Goal: Task Accomplishment & Management: Use online tool/utility

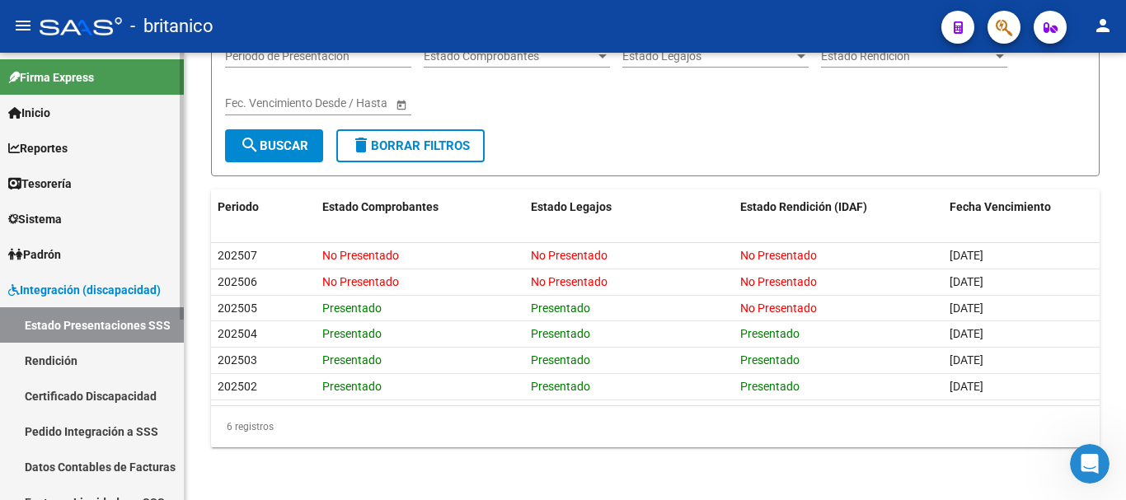
click at [57, 363] on link "Rendición" at bounding box center [92, 360] width 184 height 35
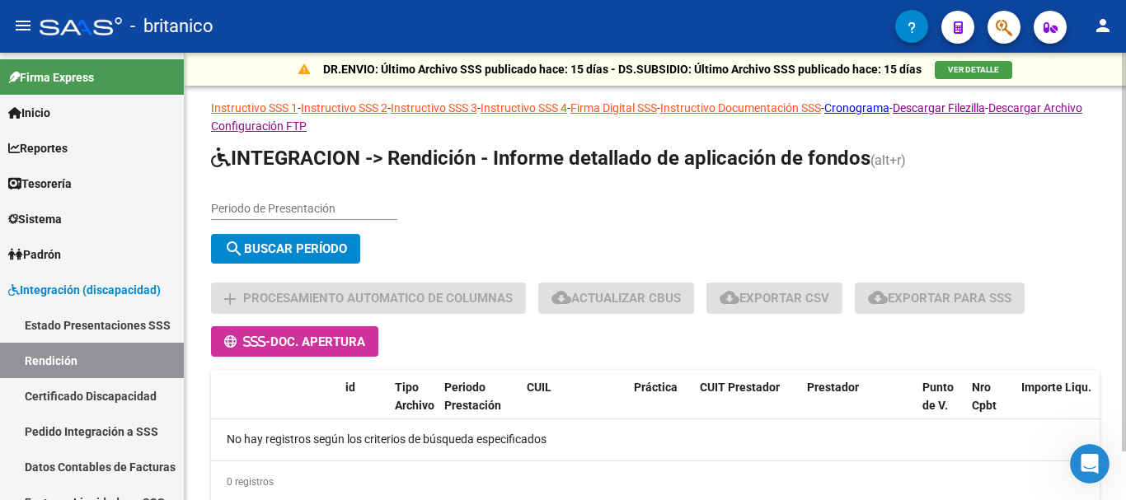
click at [285, 208] on input "Periodo de Presentación" at bounding box center [304, 209] width 186 height 14
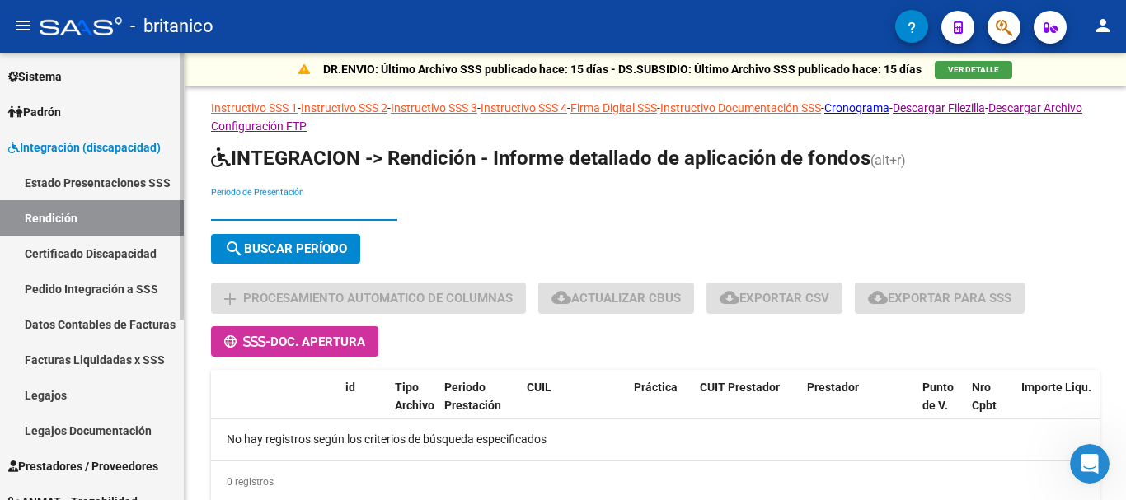
scroll to position [165, 0]
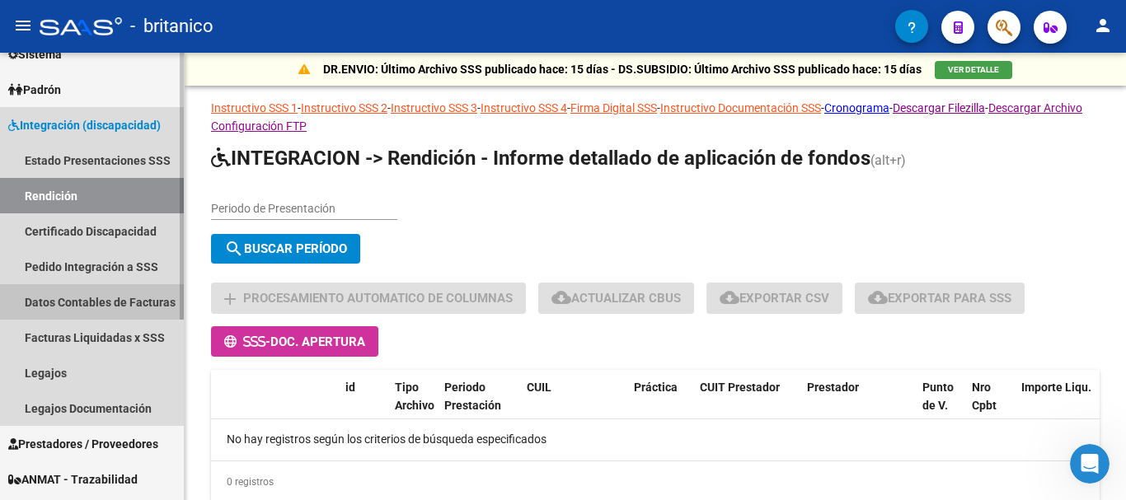
click at [91, 301] on link "Datos Contables de Facturas" at bounding box center [92, 301] width 184 height 35
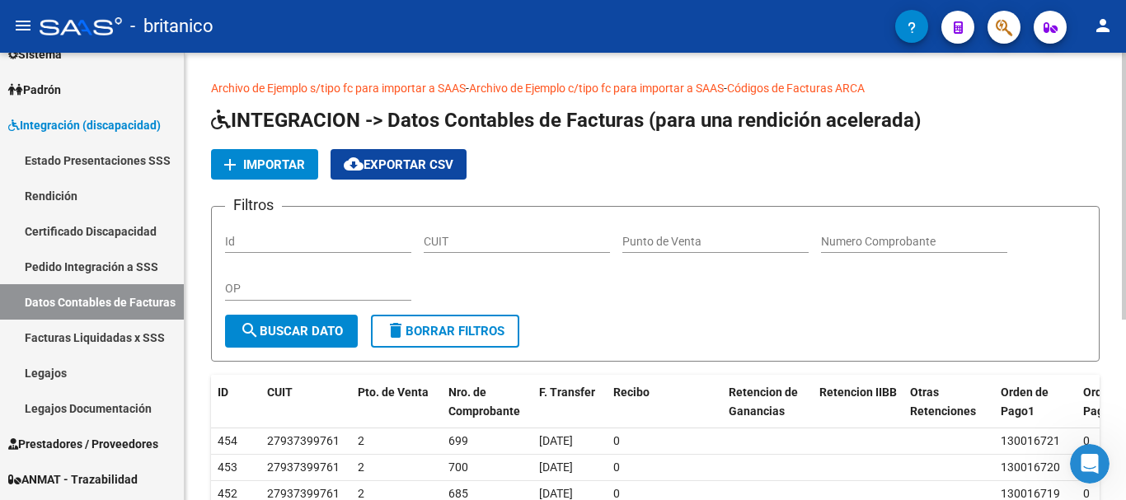
click at [276, 162] on span "Importar" at bounding box center [274, 164] width 62 height 15
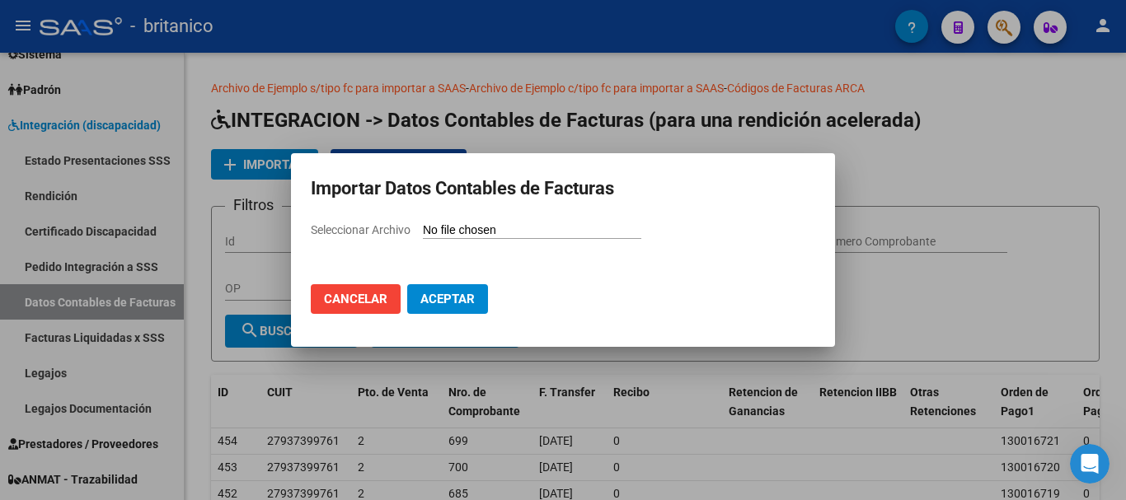
click at [532, 222] on div "Seleccionar Archivo" at bounding box center [563, 236] width 504 height 31
click at [533, 233] on input "Seleccionar Archivo" at bounding box center [532, 231] width 218 height 16
type input "C:\fakepath\pagos 202505 SAAS.XLSX"
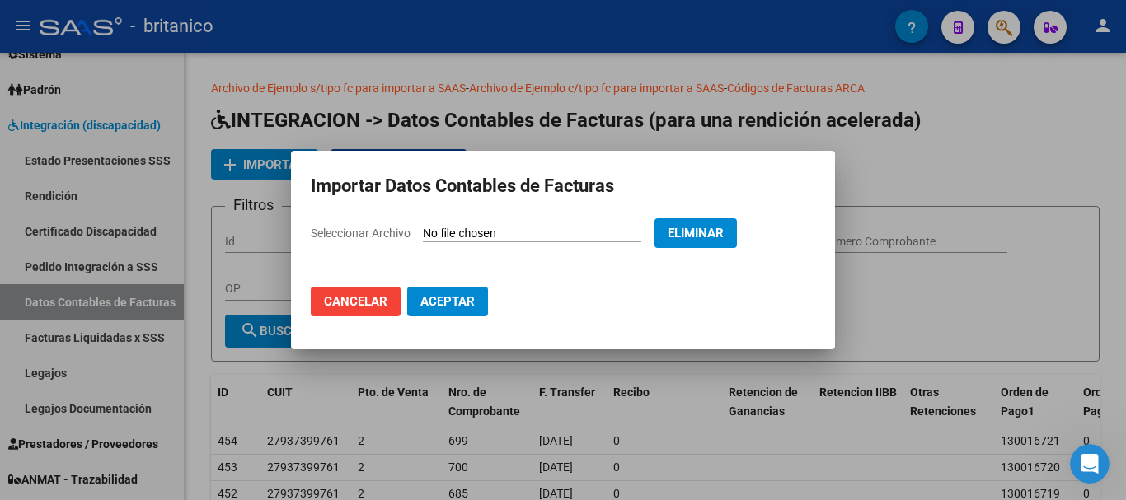
click at [457, 302] on span "Aceptar" at bounding box center [447, 301] width 54 height 15
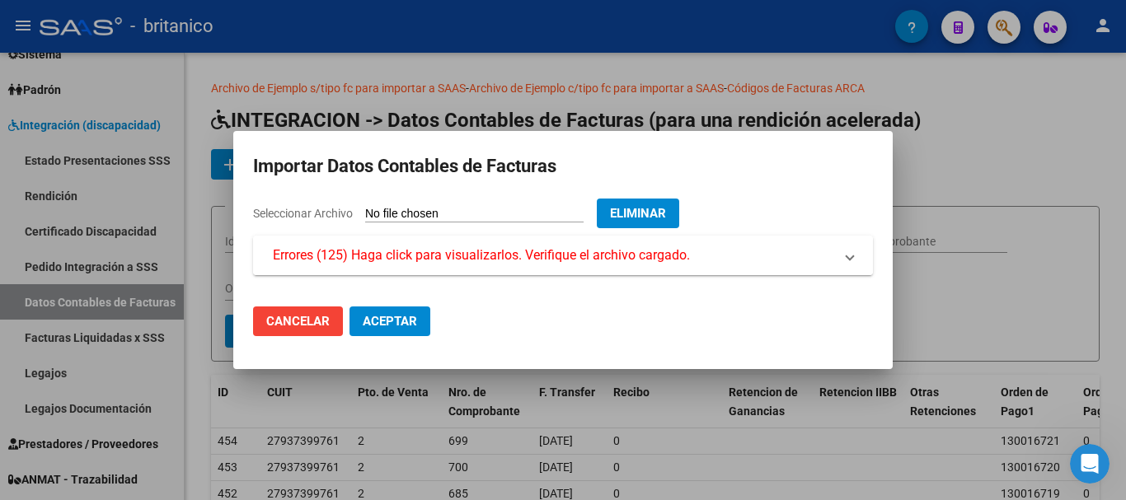
click at [852, 256] on span at bounding box center [849, 256] width 7 height 20
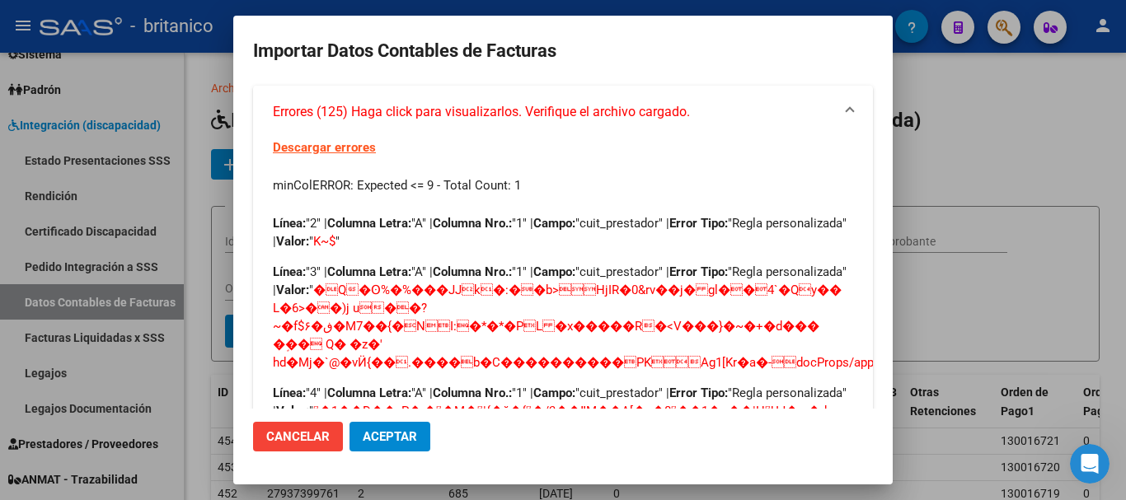
scroll to position [59, 0]
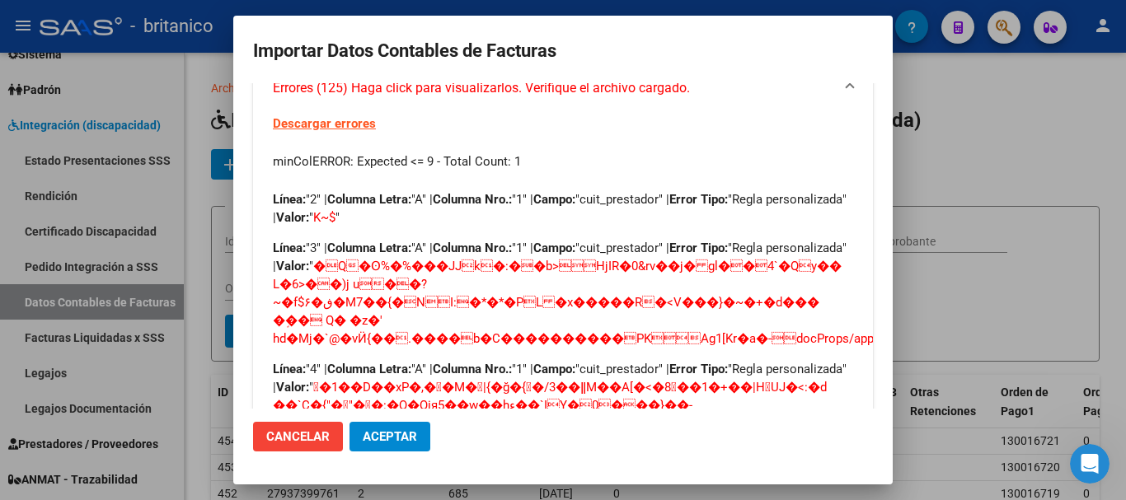
click at [340, 120] on link "Descargar errores" at bounding box center [324, 123] width 103 height 15
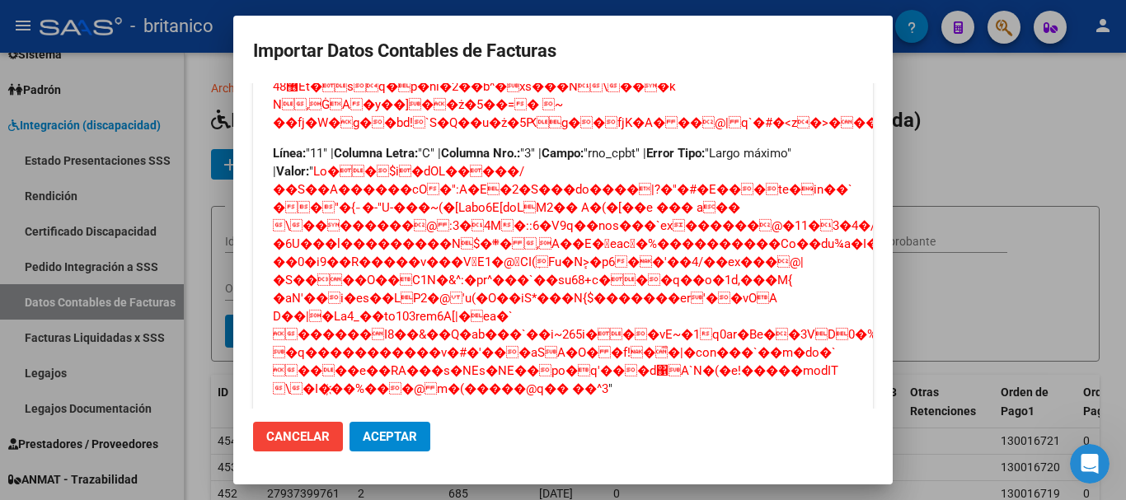
scroll to position [3862, 0]
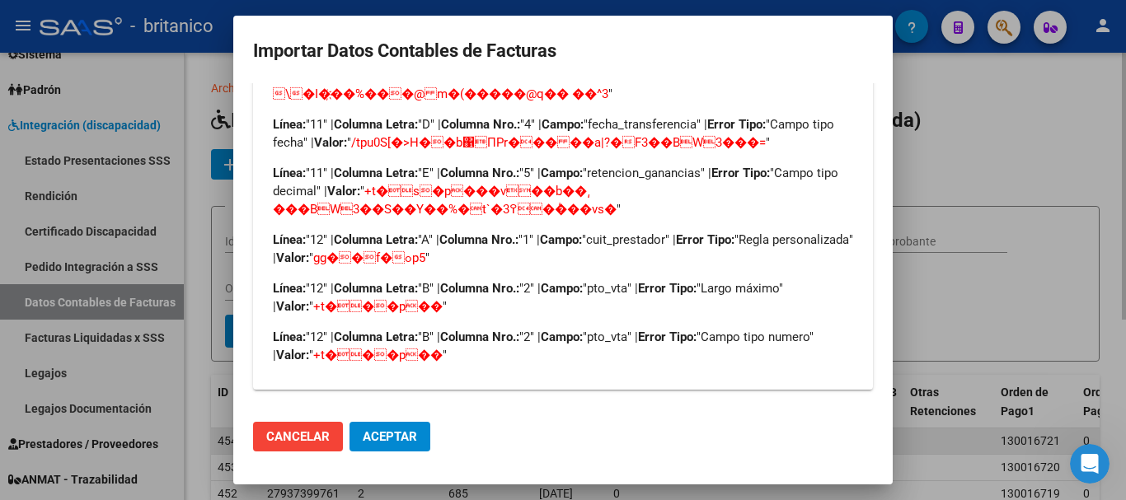
click at [299, 436] on span "Cancelar" at bounding box center [297, 436] width 63 height 15
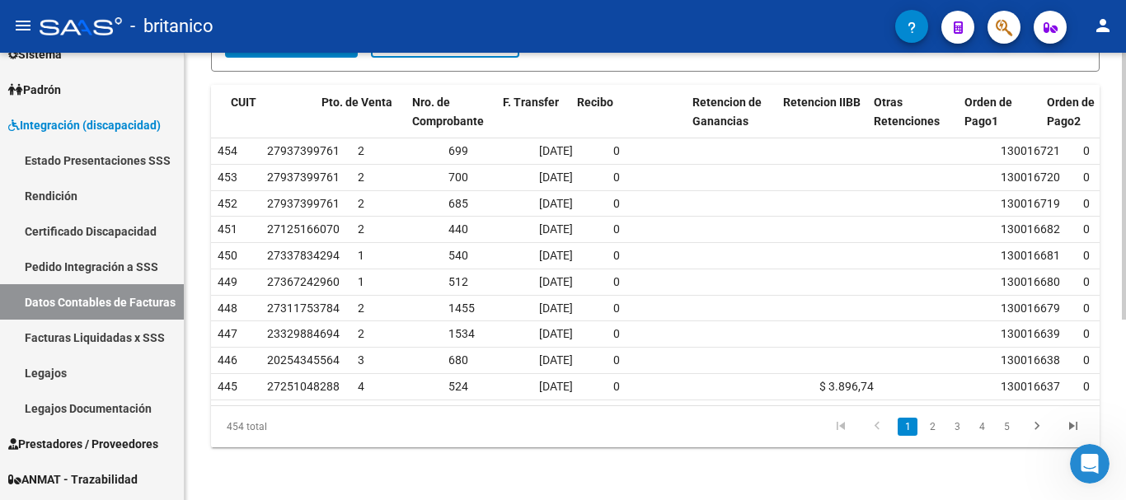
scroll to position [0, 133]
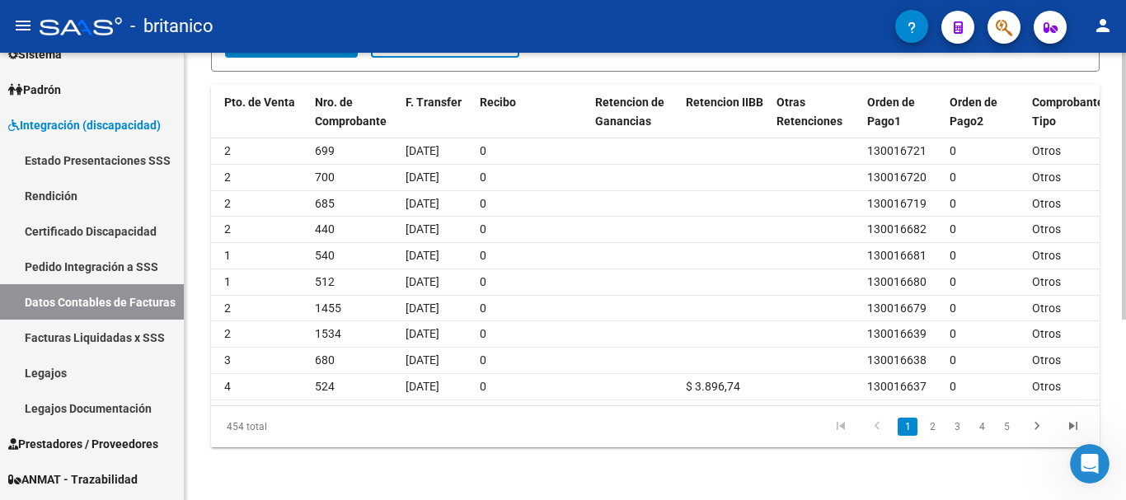
click at [1035, 424] on icon "go to next page" at bounding box center [1036, 429] width 21 height 20
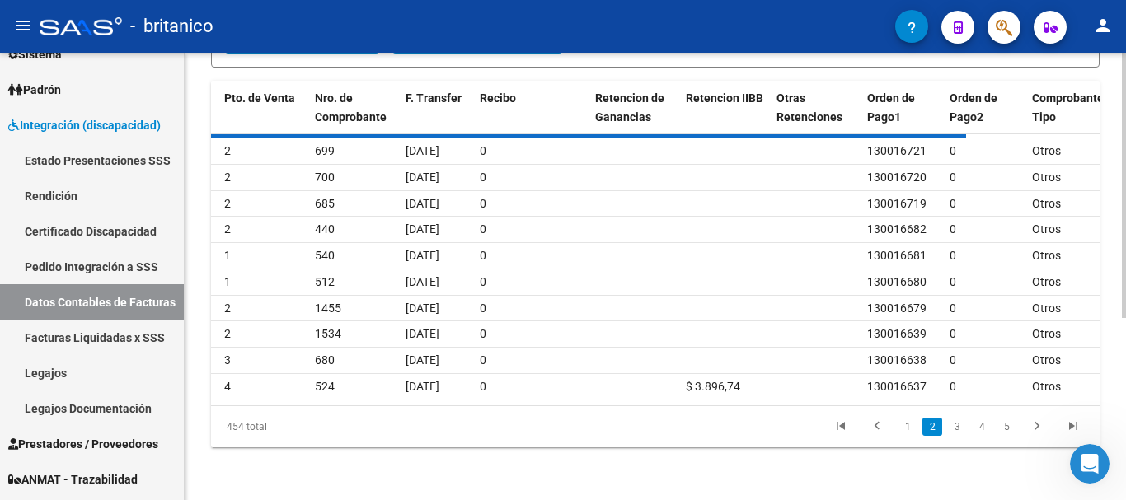
click at [1035, 431] on div "454 total 1 2 3 4 5" at bounding box center [655, 426] width 888 height 41
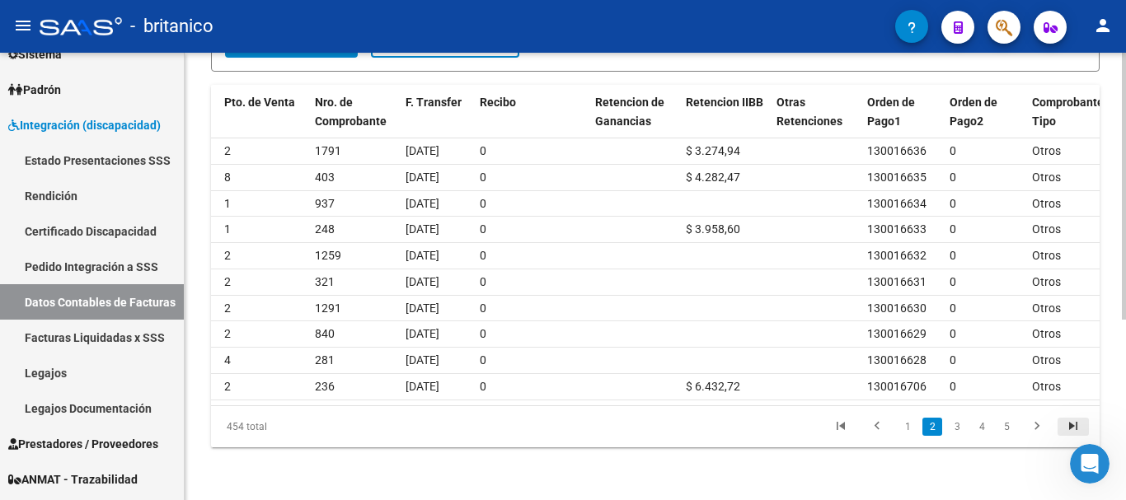
click at [1073, 426] on icon "go to last page" at bounding box center [1072, 429] width 21 height 20
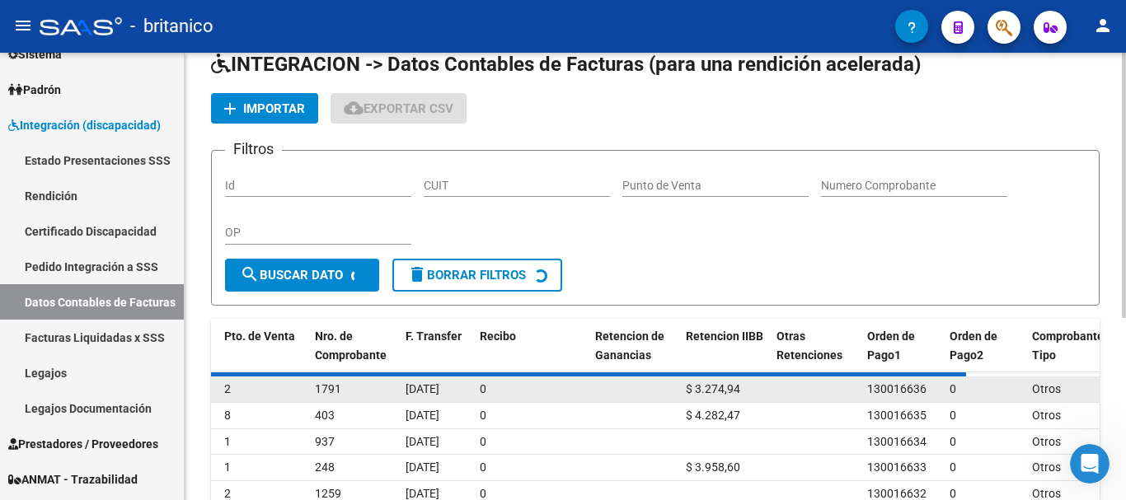
scroll to position [0, 0]
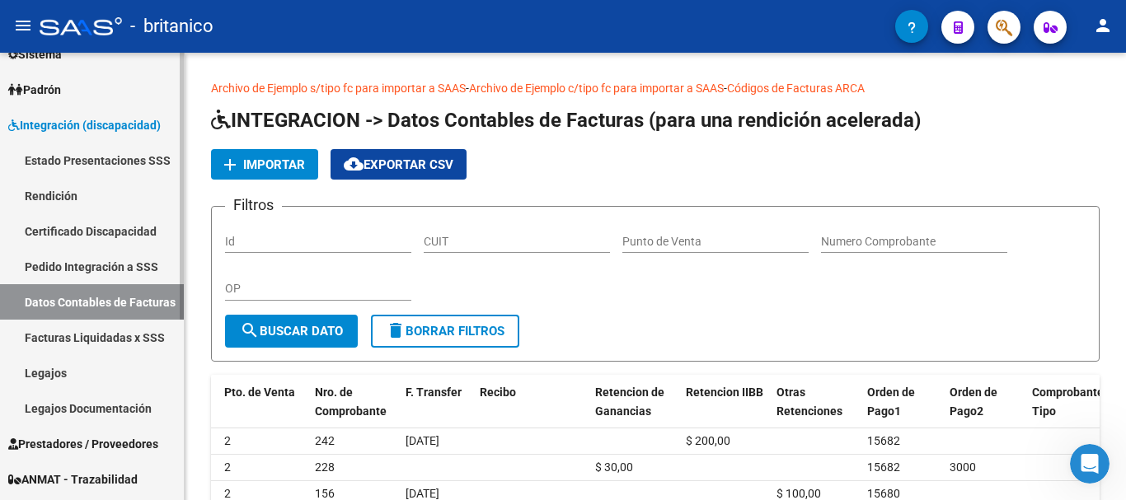
click at [79, 304] on link "Datos Contables de Facturas" at bounding box center [92, 301] width 184 height 35
click at [68, 158] on link "Estado Presentaciones SSS" at bounding box center [92, 160] width 184 height 35
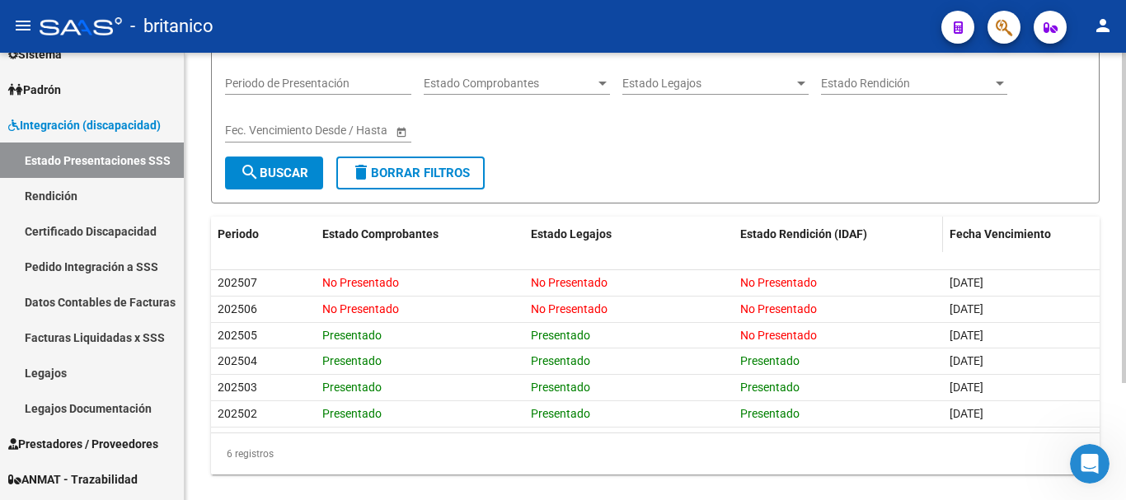
scroll to position [158, 0]
